Goal: Navigation & Orientation: Find specific page/section

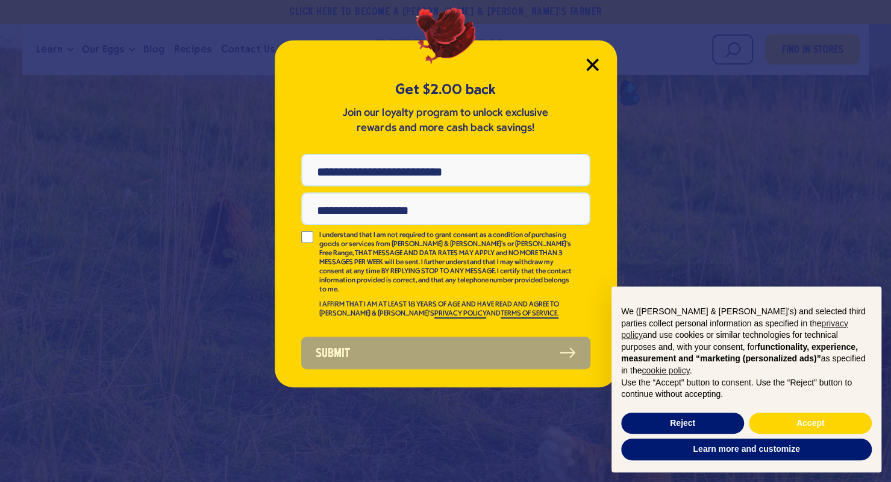
click at [594, 62] on icon "Close Modal" at bounding box center [592, 64] width 11 height 11
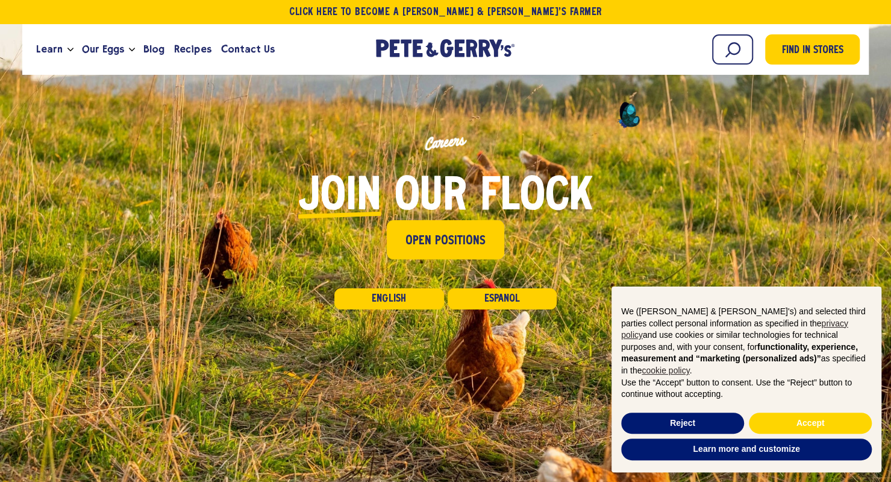
scroll to position [21, 0]
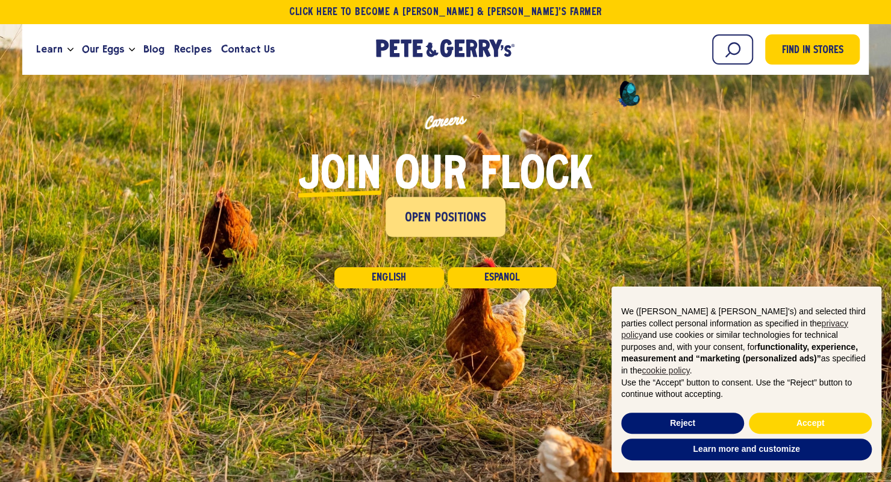
click at [439, 225] on span "Open Positions" at bounding box center [446, 218] width 82 height 19
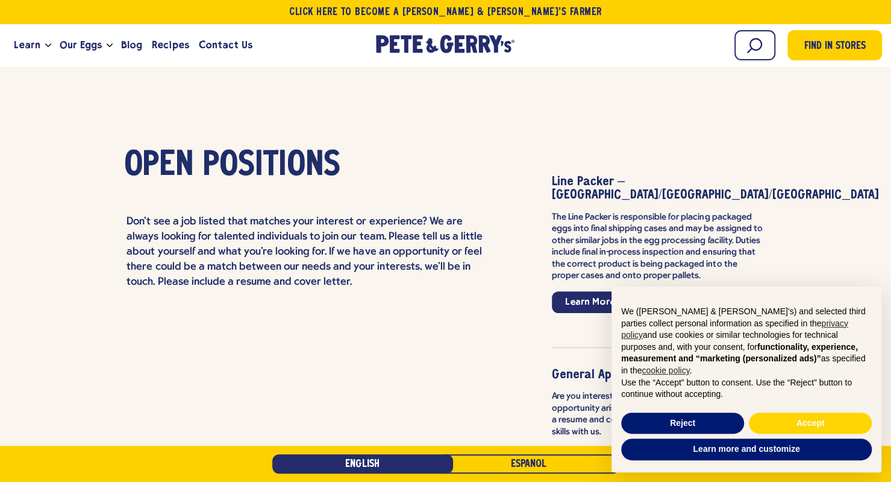
scroll to position [2734, 0]
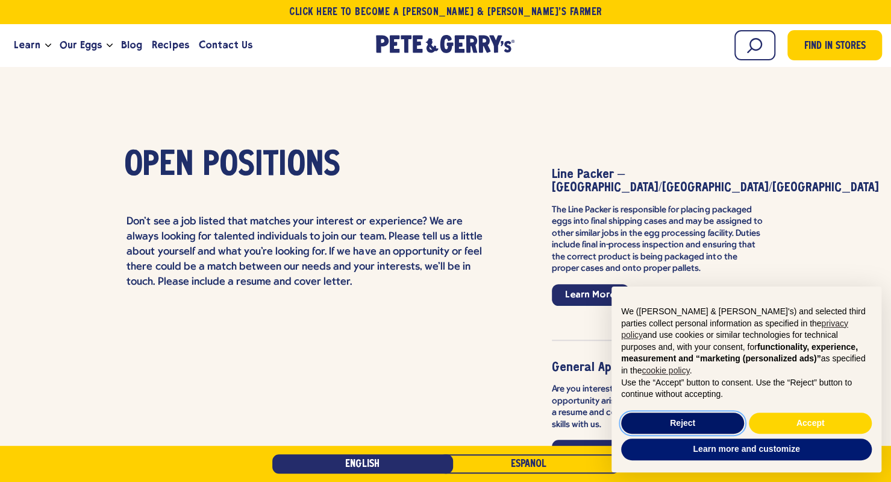
click at [647, 424] on button "Reject" at bounding box center [682, 423] width 123 height 22
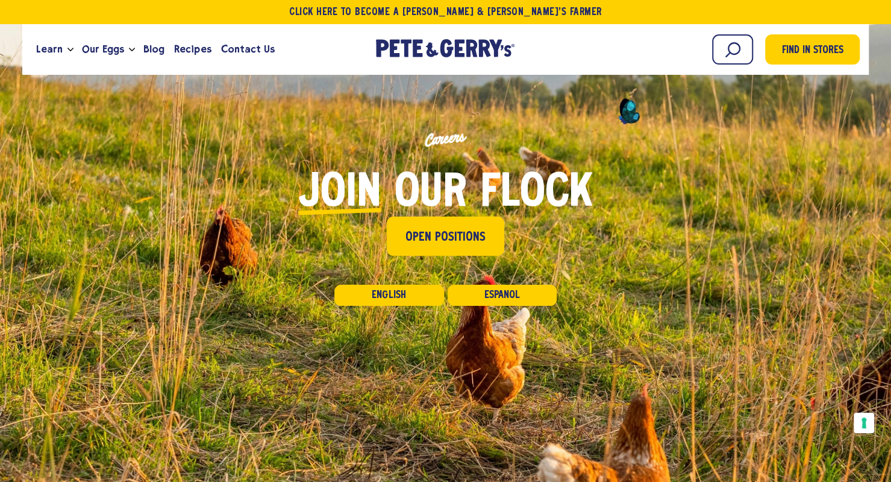
scroll to position [0, 0]
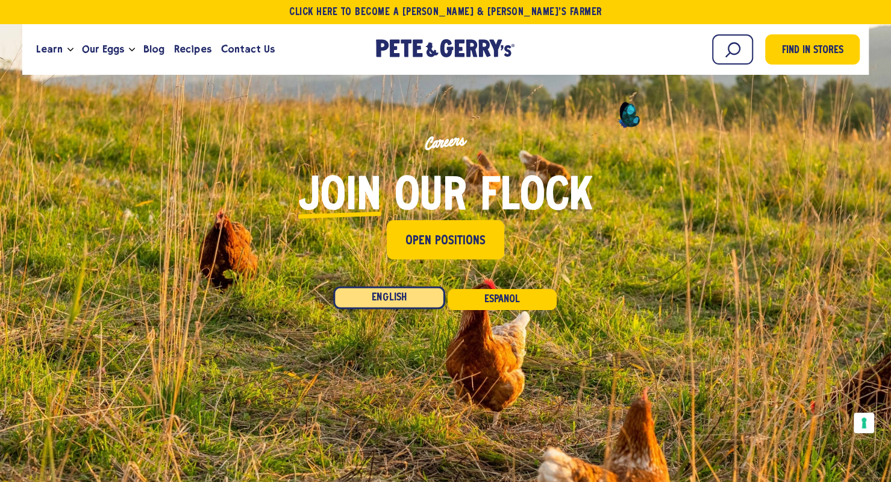
click at [407, 293] on link "English" at bounding box center [389, 297] width 112 height 23
